Goal: Navigation & Orientation: Find specific page/section

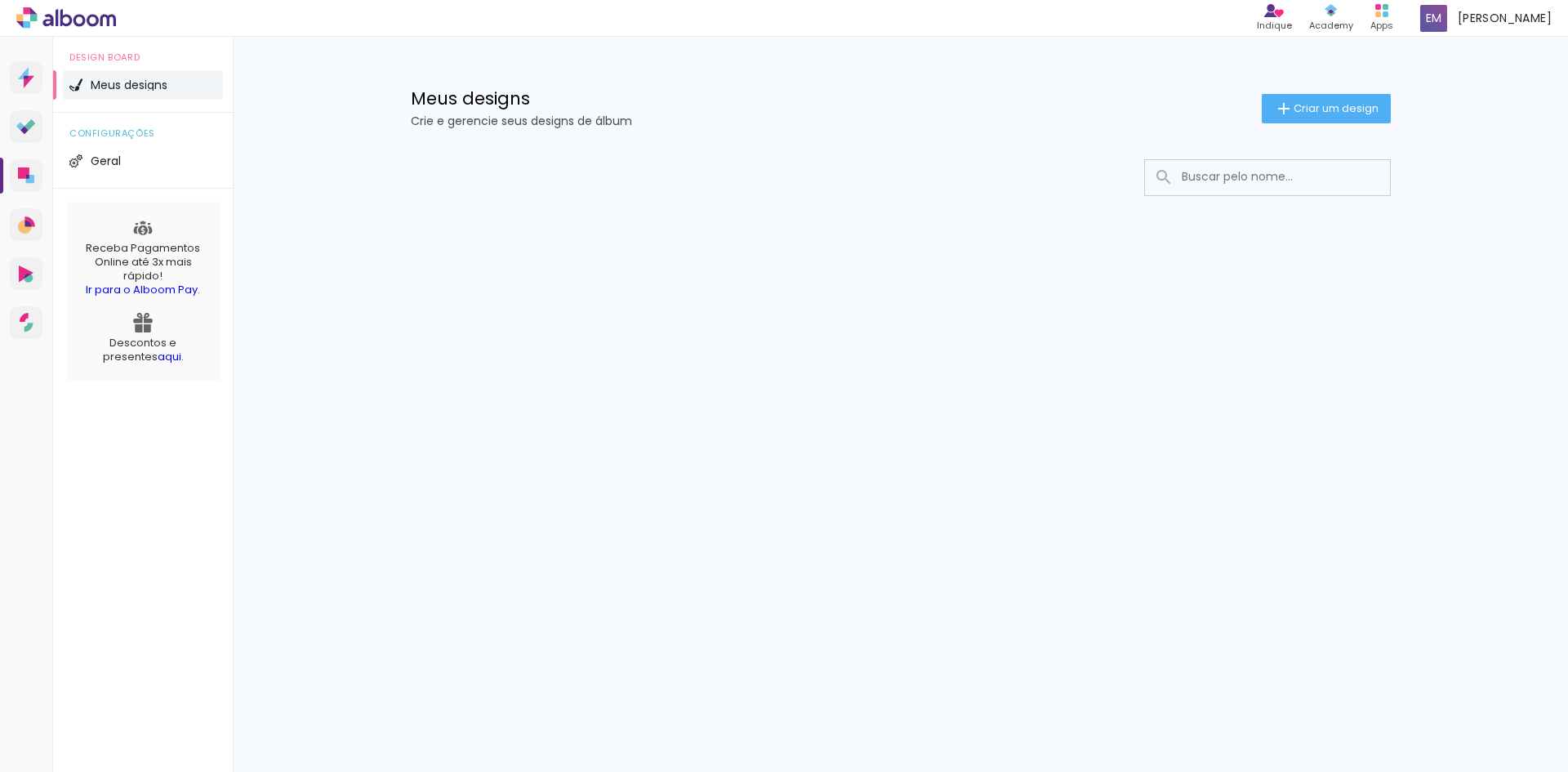
click at [137, 288] on link "Ir para o Alboom Pay" at bounding box center [141, 289] width 112 height 16
click at [25, 83] on icon at bounding box center [29, 82] width 10 height 12
click at [29, 238] on link "Alboom CRM Vendas e fluxo de trabalho" at bounding box center [26, 224] width 33 height 33
